Goal: Navigation & Orientation: Understand site structure

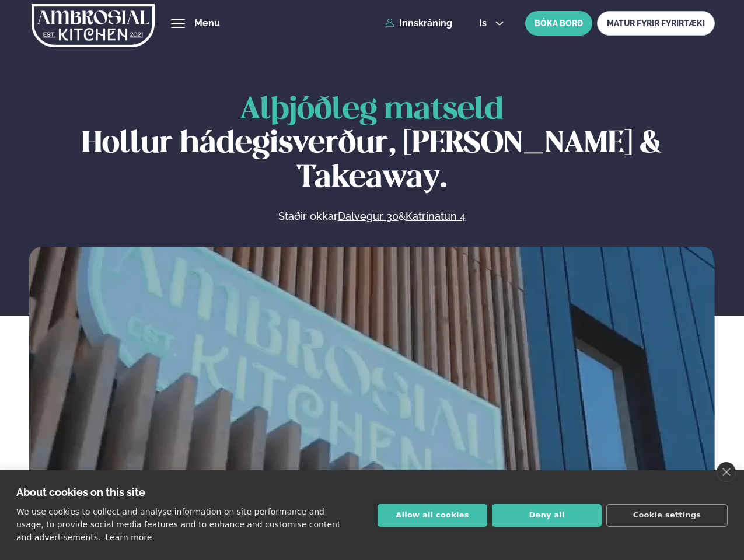
click at [726, 472] on link "close" at bounding box center [726, 472] width 19 height 20
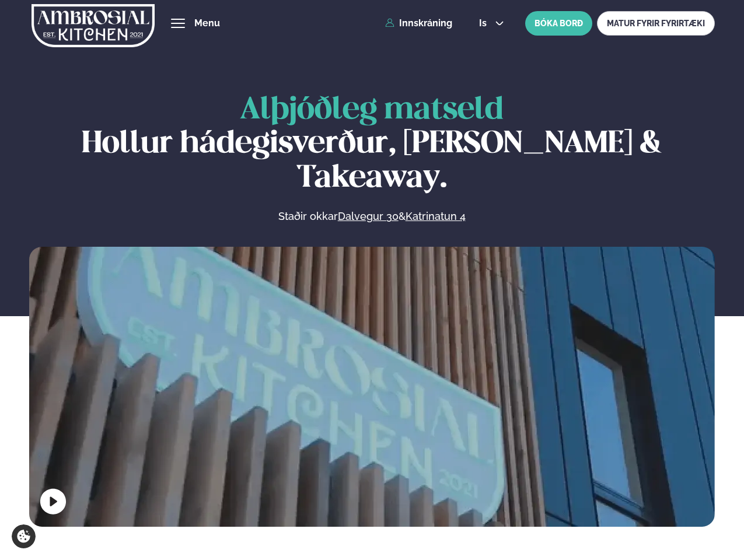
click at [178, 23] on span "hamburger" at bounding box center [178, 23] width 11 height 11
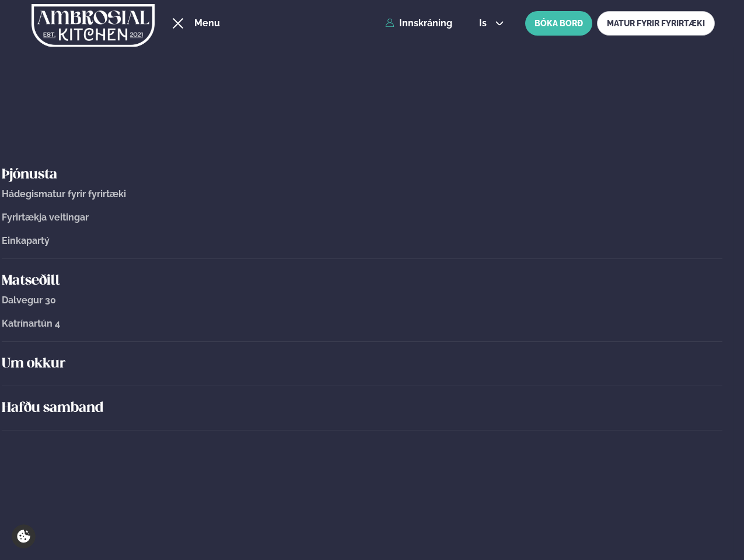
click at [490, 23] on span "is" at bounding box center [484, 23] width 11 height 9
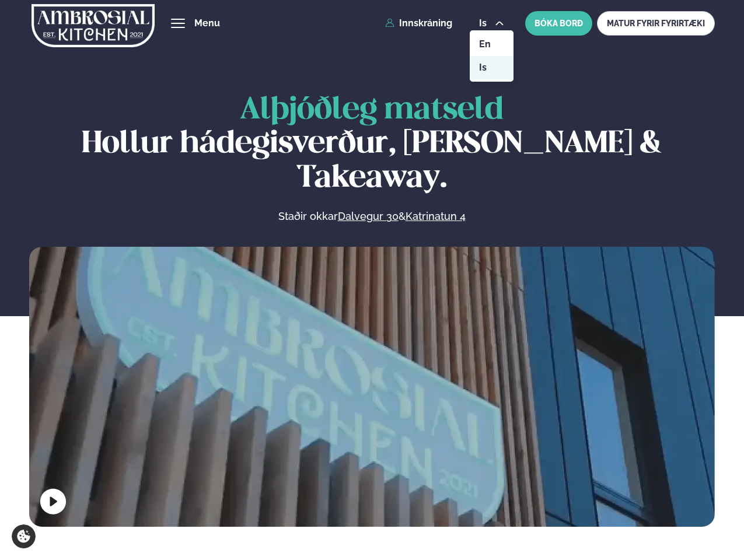
click at [372, 384] on video at bounding box center [372, 418] width 686 height 343
